Goal: Transaction & Acquisition: Purchase product/service

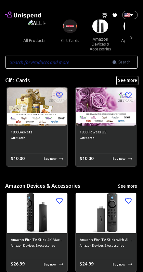
click at [127, 78] on button "See more" at bounding box center [127, 80] width 21 height 8
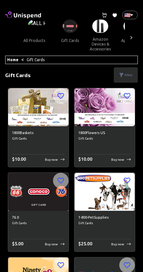
click at [127, 75] on p "Filter" at bounding box center [129, 75] width 8 height 5
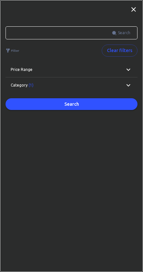
click at [129, 74] on div "Price range" at bounding box center [72, 70] width 132 height 16
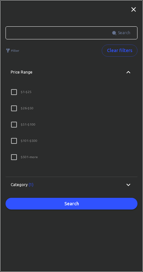
click at [37, 157] on p "$ 501 - more" at bounding box center [29, 157] width 17 height 5
click at [21, 157] on input "$ 501 - more" at bounding box center [14, 157] width 14 height 14
checkbox input "true"
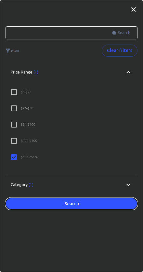
click at [88, 200] on button "Search" at bounding box center [72, 204] width 132 height 12
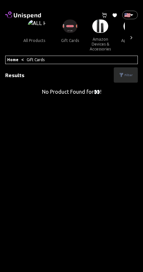
click at [10, 61] on link "Home" at bounding box center [12, 60] width 11 height 4
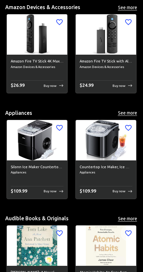
scroll to position [182, 0]
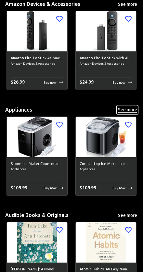
click at [128, 107] on button "See more" at bounding box center [127, 110] width 21 height 8
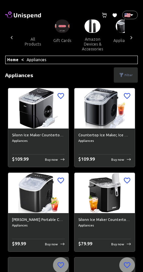
scroll to position [0, 12]
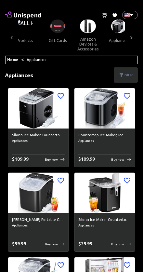
click at [127, 80] on div "Filter" at bounding box center [126, 74] width 24 height 15
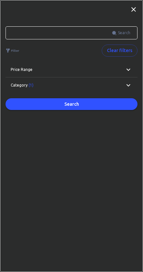
click at [129, 71] on icon at bounding box center [129, 70] width 8 height 8
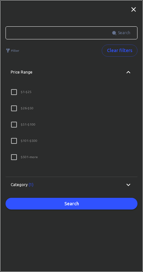
click at [38, 159] on label "$ 501 - more" at bounding box center [67, 157] width 120 height 14
click at [21, 159] on input "$ 501 - more" at bounding box center [14, 157] width 14 height 14
checkbox input "true"
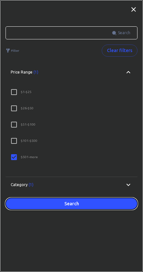
click at [67, 204] on button "Search" at bounding box center [72, 204] width 132 height 12
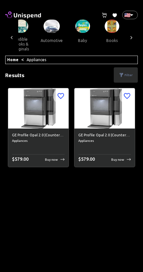
scroll to position [0, 136]
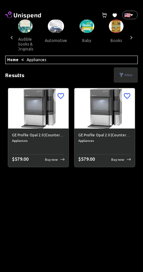
click at [53, 29] on img at bounding box center [56, 26] width 16 height 13
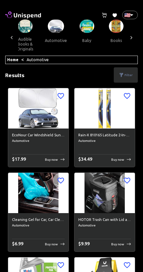
click at [129, 76] on p "Filter" at bounding box center [129, 75] width 8 height 5
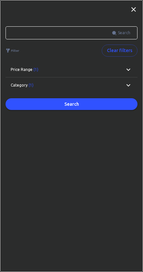
click at [126, 70] on icon at bounding box center [129, 70] width 8 height 8
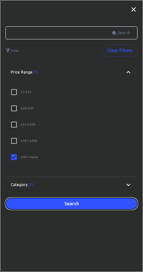
click at [83, 206] on button "Search" at bounding box center [72, 204] width 132 height 12
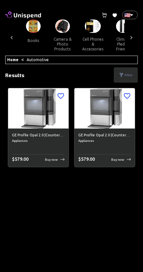
scroll to position [0, 220]
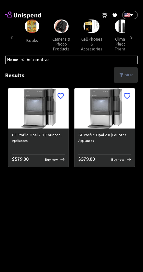
click at [12, 61] on link "Home" at bounding box center [12, 60] width 11 height 4
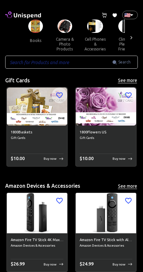
scroll to position [0, 207]
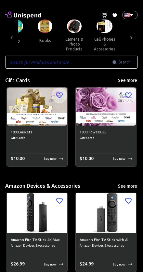
click at [70, 40] on button "camera & photo products" at bounding box center [74, 44] width 29 height 22
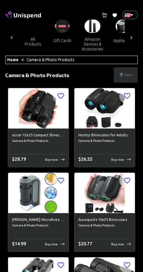
scroll to position [0, 161]
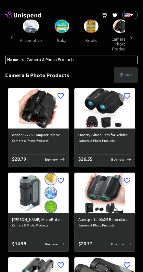
click at [131, 75] on p "Filter" at bounding box center [129, 75] width 8 height 5
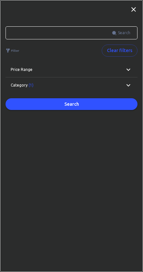
click at [108, 72] on div "Price range" at bounding box center [68, 70] width 114 height 6
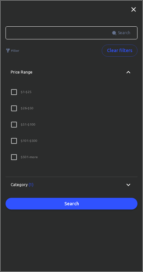
click at [39, 157] on label "$ 501 - more" at bounding box center [67, 157] width 120 height 14
click at [21, 157] on input "$ 501 - more" at bounding box center [14, 157] width 14 height 14
checkbox input "true"
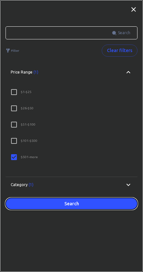
click at [65, 201] on button "Search" at bounding box center [72, 204] width 132 height 12
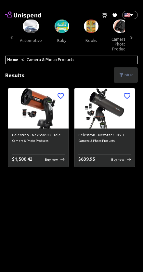
click at [129, 75] on p "Filter" at bounding box center [129, 75] width 8 height 5
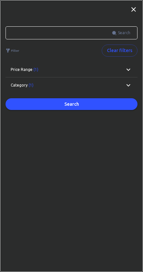
click at [51, 87] on div "Category (1)" at bounding box center [68, 85] width 114 height 6
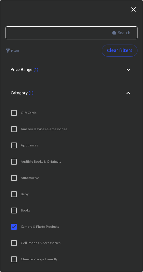
click at [32, 115] on p "Gift Cards" at bounding box center [29, 112] width 16 height 5
click at [21, 115] on input "Gift Cards" at bounding box center [14, 113] width 14 height 14
checkbox input "true"
checkbox input "false"
click at [45, 134] on label "Amazon Devices & Accessories" at bounding box center [67, 129] width 120 height 14
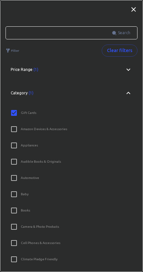
click at [21, 134] on input "Amazon Devices & Accessories" at bounding box center [14, 129] width 14 height 14
checkbox input "true"
checkbox input "false"
click at [31, 146] on p "Appliances" at bounding box center [29, 145] width 17 height 5
click at [21, 146] on input "Appliances" at bounding box center [14, 146] width 14 height 14
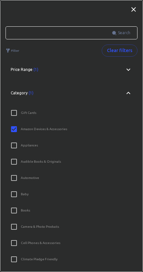
checkbox input "true"
checkbox input "false"
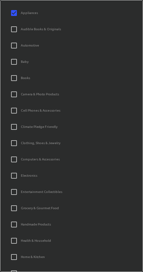
scroll to position [133, 0]
click at [48, 106] on label "Cell Phones & Accessories" at bounding box center [67, 110] width 120 height 14
click at [21, 106] on input "Cell Phones & Accessories" at bounding box center [14, 110] width 14 height 14
checkbox input "true"
checkbox input "false"
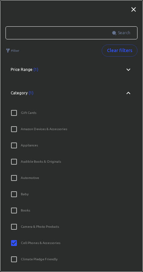
scroll to position [0, 0]
click at [130, 93] on icon at bounding box center [129, 93] width 4 height 2
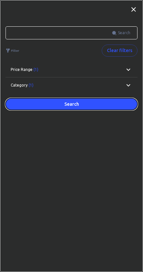
click at [90, 104] on button "Search" at bounding box center [72, 104] width 132 height 12
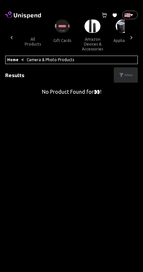
scroll to position [0, 161]
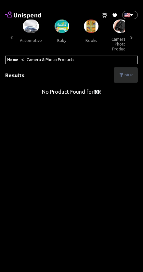
click at [112, 35] on button "camera & photo products" at bounding box center [120, 44] width 29 height 22
click at [129, 74] on p "Filter" at bounding box center [129, 75] width 8 height 5
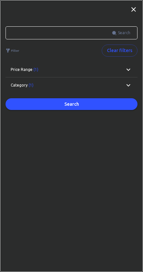
click at [102, 83] on div "Category (1)" at bounding box center [68, 85] width 114 height 6
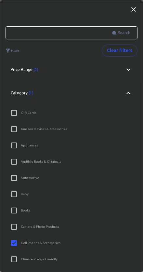
click at [15, 226] on input "Camera & Photo Products" at bounding box center [14, 227] width 14 height 14
checkbox input "true"
checkbox input "false"
click at [136, 12] on icon at bounding box center [134, 10] width 8 height 8
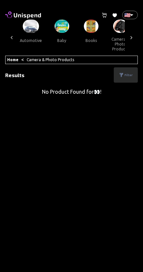
click at [127, 75] on p "Filter" at bounding box center [129, 75] width 8 height 5
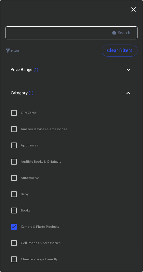
click at [130, 68] on icon at bounding box center [129, 70] width 8 height 8
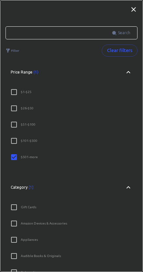
click at [16, 144] on input "$ 101 - $500" at bounding box center [14, 141] width 14 height 14
checkbox input "true"
click at [20, 155] on input "$ 501 - more" at bounding box center [14, 157] width 14 height 14
checkbox input "true"
checkbox input "false"
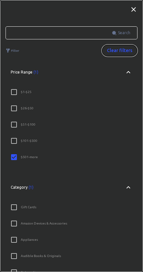
click at [123, 51] on button "Clear filters" at bounding box center [120, 51] width 36 height 12
checkbox input "false"
click at [130, 12] on icon at bounding box center [134, 10] width 8 height 8
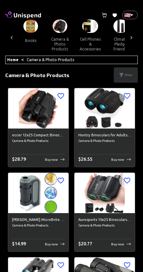
scroll to position [0, 223]
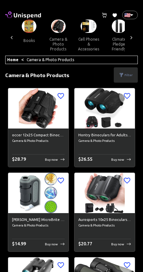
click at [8, 61] on link "Home" at bounding box center [12, 60] width 11 height 4
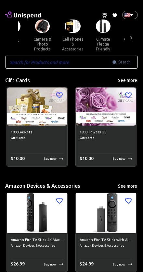
scroll to position [0, 238]
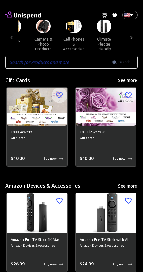
click at [70, 39] on button "cell phones & accessories" at bounding box center [74, 44] width 32 height 22
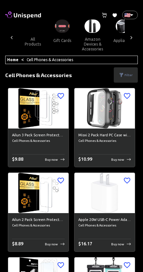
scroll to position [0, 192]
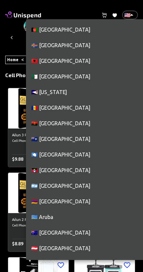
scroll to position [3529, 0]
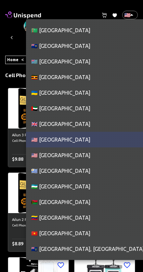
click at [81, 124] on li "🇬🇧 [GEOGRAPHIC_DATA]" at bounding box center [92, 124] width 133 height 16
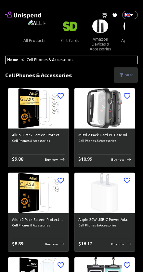
scroll to position [0, 192]
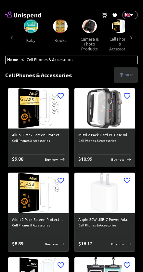
click at [125, 74] on p "Filter" at bounding box center [129, 75] width 8 height 5
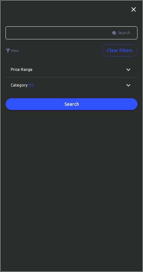
click at [103, 72] on div "Price range" at bounding box center [72, 70] width 132 height 16
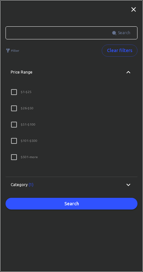
click at [34, 158] on p "$ 501 - more" at bounding box center [29, 157] width 17 height 5
click at [21, 158] on input "$ 501 - more" at bounding box center [14, 157] width 14 height 14
checkbox input "true"
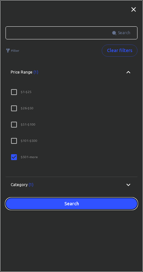
click at [76, 204] on button "Search" at bounding box center [72, 204] width 132 height 12
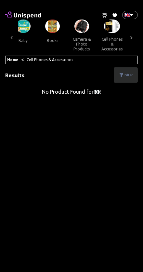
click at [15, 59] on link "Home" at bounding box center [12, 60] width 11 height 4
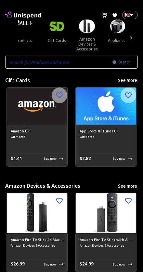
scroll to position [0, 7]
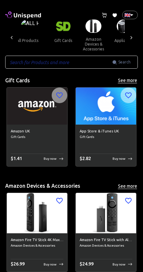
click at [56, 137] on span "Gift Cards" at bounding box center [37, 136] width 53 height 5
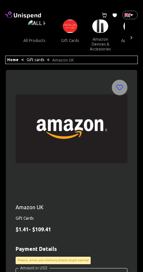
click at [105, 16] on icon at bounding box center [105, 15] width 6 height 5
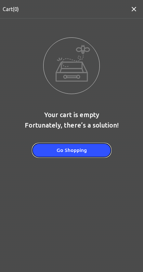
click at [94, 152] on button "Go Shopping" at bounding box center [72, 150] width 78 height 14
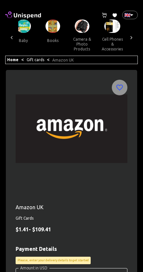
scroll to position [0, 203]
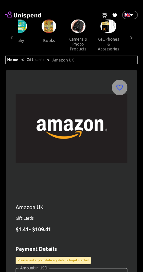
click at [75, 37] on button "camera & photo products" at bounding box center [77, 44] width 29 height 22
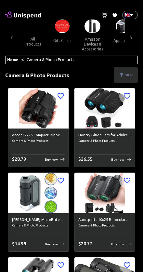
scroll to position [0, 161]
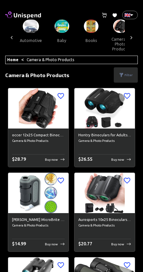
click at [127, 73] on p "Filter" at bounding box center [129, 75] width 8 height 5
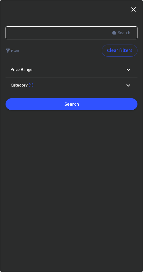
click at [70, 72] on div "Price range" at bounding box center [68, 70] width 114 height 6
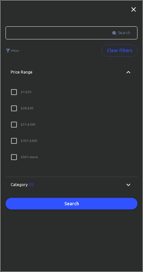
click at [29, 158] on p "$ 501 - more" at bounding box center [29, 157] width 17 height 5
click at [21, 158] on input "$ 501 - more" at bounding box center [14, 157] width 14 height 14
checkbox input "true"
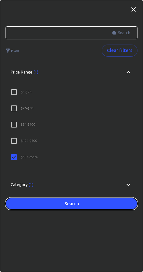
click at [83, 203] on button "Search" at bounding box center [72, 204] width 132 height 12
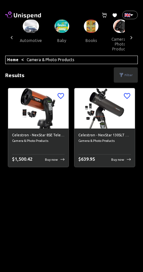
click at [49, 141] on span "Camera & Photo Products" at bounding box center [38, 140] width 53 height 5
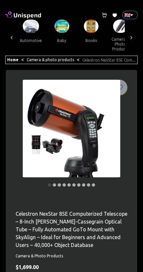
click at [131, 40] on icon at bounding box center [131, 37] width 7 height 7
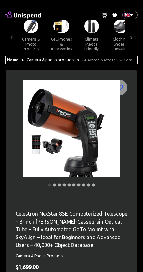
click at [130, 38] on icon at bounding box center [131, 37] width 7 height 7
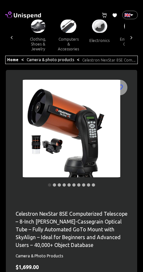
scroll to position [0, 340]
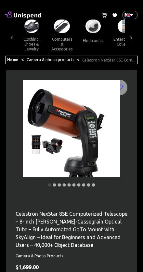
click at [51, 44] on button "computers & accessories" at bounding box center [62, 44] width 32 height 22
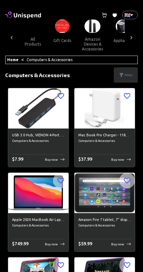
scroll to position [0, 281]
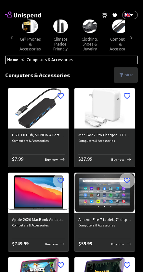
click at [59, 239] on hr at bounding box center [38, 239] width 53 height 0
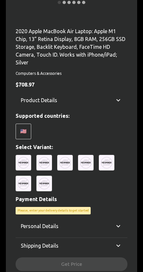
scroll to position [183, 0]
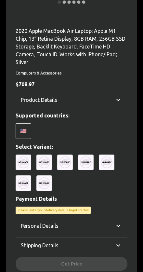
click at [25, 133] on div "🇺🇸" at bounding box center [24, 131] width 16 height 16
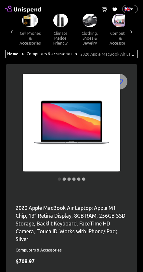
scroll to position [0, 0]
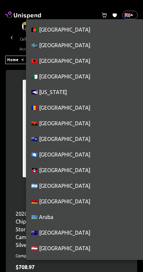
scroll to position [3513, 0]
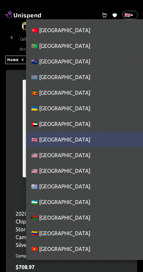
click at [69, 142] on li "🇬🇧 [GEOGRAPHIC_DATA]" at bounding box center [92, 140] width 133 height 16
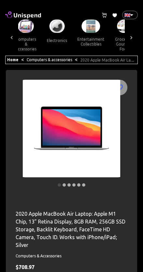
scroll to position [0, 374]
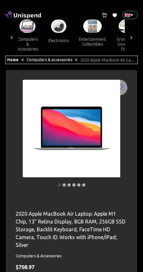
click at [51, 32] on img at bounding box center [58, 26] width 15 height 13
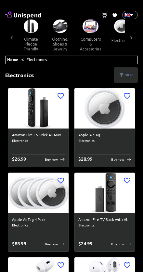
click at [127, 73] on p "Filter" at bounding box center [129, 75] width 8 height 5
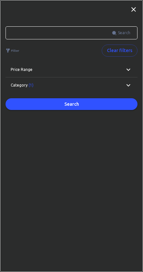
click at [125, 70] on icon at bounding box center [129, 70] width 8 height 8
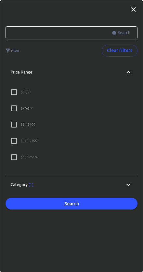
click at [50, 158] on label "$ 501 - more" at bounding box center [67, 157] width 120 height 14
click at [21, 158] on input "$ 501 - more" at bounding box center [14, 157] width 14 height 14
checkbox input "true"
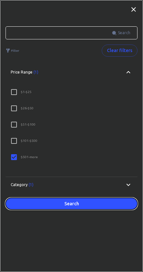
click at [71, 200] on button "Search" at bounding box center [72, 204] width 132 height 12
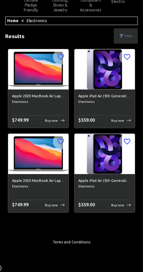
scroll to position [46, 0]
click at [121, 203] on p "Buy now" at bounding box center [117, 205] width 13 height 5
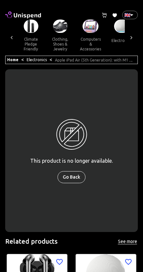
click at [37, 61] on link "Electronics" at bounding box center [37, 60] width 20 height 4
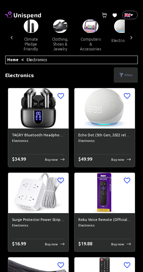
click at [19, 14] on icon at bounding box center [23, 14] width 36 height 9
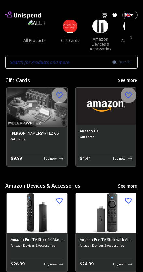
click at [81, 63] on input "text" at bounding box center [58, 62] width 107 height 13
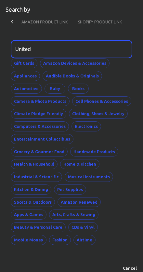
type input "United"
click at [52, 22] on button "AMAZON PRODUCT LINK" at bounding box center [44, 22] width 57 height 16
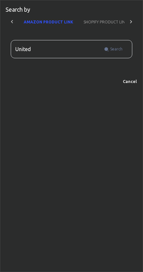
scroll to position [0, 38]
click at [131, 81] on button "Cancel" at bounding box center [129, 81] width 21 height 10
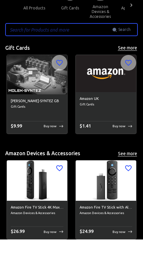
click at [112, 129] on h6 "Amazon UK" at bounding box center [106, 132] width 53 height 6
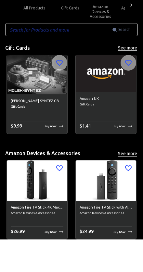
scroll to position [33, 0]
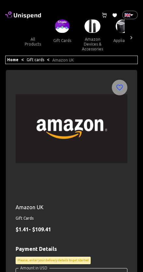
click at [124, 126] on img at bounding box center [72, 129] width 112 height 98
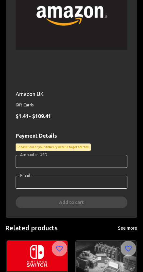
click at [98, 155] on input "Amount in USD" at bounding box center [72, 161] width 112 height 13
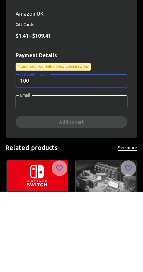
type input "100"
click at [95, 176] on input "Email" at bounding box center [72, 182] width 112 height 13
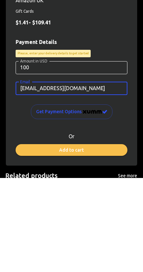
type input "[EMAIL_ADDRESS][DOMAIN_NAME]"
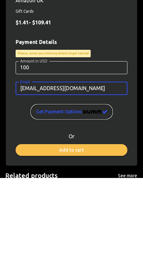
click at [93, 204] on img "image" at bounding box center [95, 206] width 24 height 4
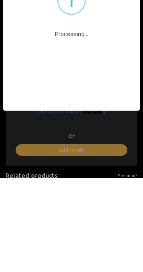
scroll to position [207, 0]
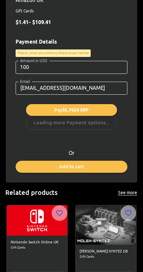
click at [98, 124] on div "Pay 35.7024 XRP Loading more Payment options..." at bounding box center [71, 117] width 91 height 26
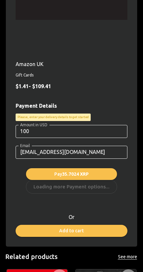
scroll to position [153, 0]
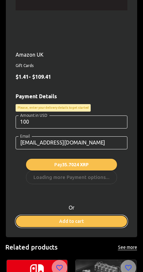
click at [99, 220] on button "Add to cart" at bounding box center [72, 221] width 112 height 12
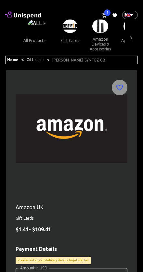
click at [107, 14] on span "1" at bounding box center [107, 12] width 7 height 7
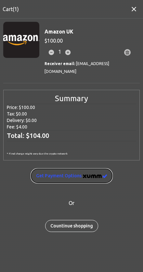
click at [94, 174] on img "image" at bounding box center [95, 176] width 24 height 4
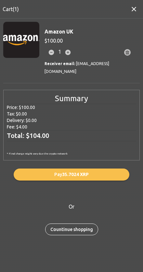
click at [107, 196] on div "Or" at bounding box center [68, 203] width 143 height 14
click at [97, 196] on div "Or" at bounding box center [68, 203] width 143 height 14
